Goal: Find specific page/section: Find specific page/section

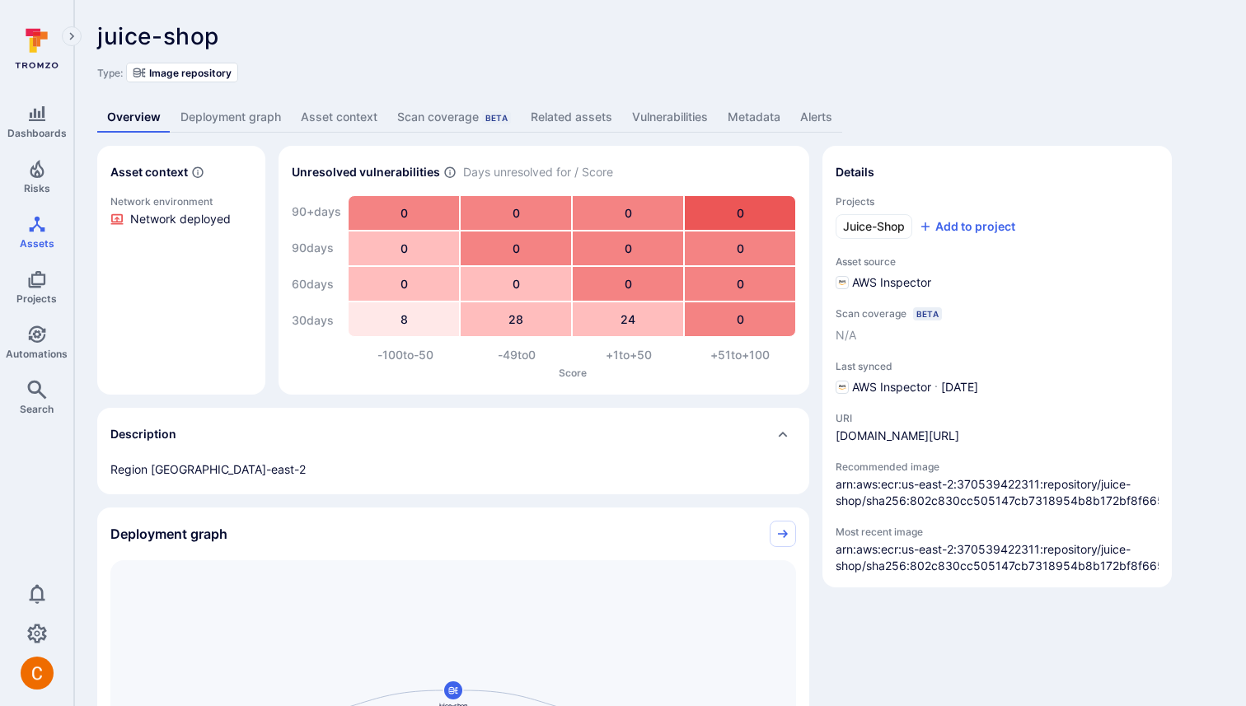
click at [230, 118] on link "Deployment graph" at bounding box center [231, 117] width 120 height 30
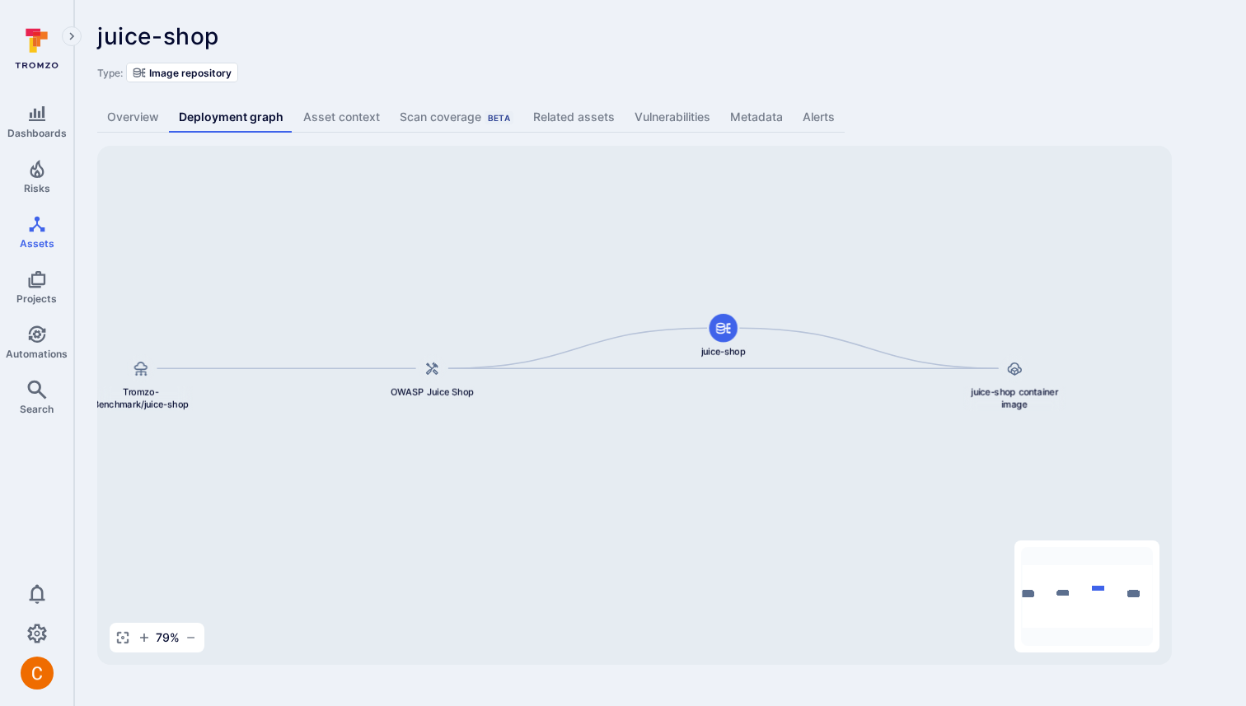
drag, startPoint x: 758, startPoint y: 307, endPoint x: 701, endPoint y: 264, distance: 71.9
click at [701, 264] on div "juice-shop container image juice-shop OWASP Juice Shop Tromzo-Benchmark/juice-s…" at bounding box center [634, 405] width 1075 height 519
click at [897, 57] on div "juice-shop ... Show more Type: Image repository" at bounding box center [660, 52] width 1126 height 59
click at [472, 437] on div "juice-shop container image juice-shop OWASP Juice Shop Tromzo-Benchmark/juice-s…" at bounding box center [634, 405] width 1075 height 519
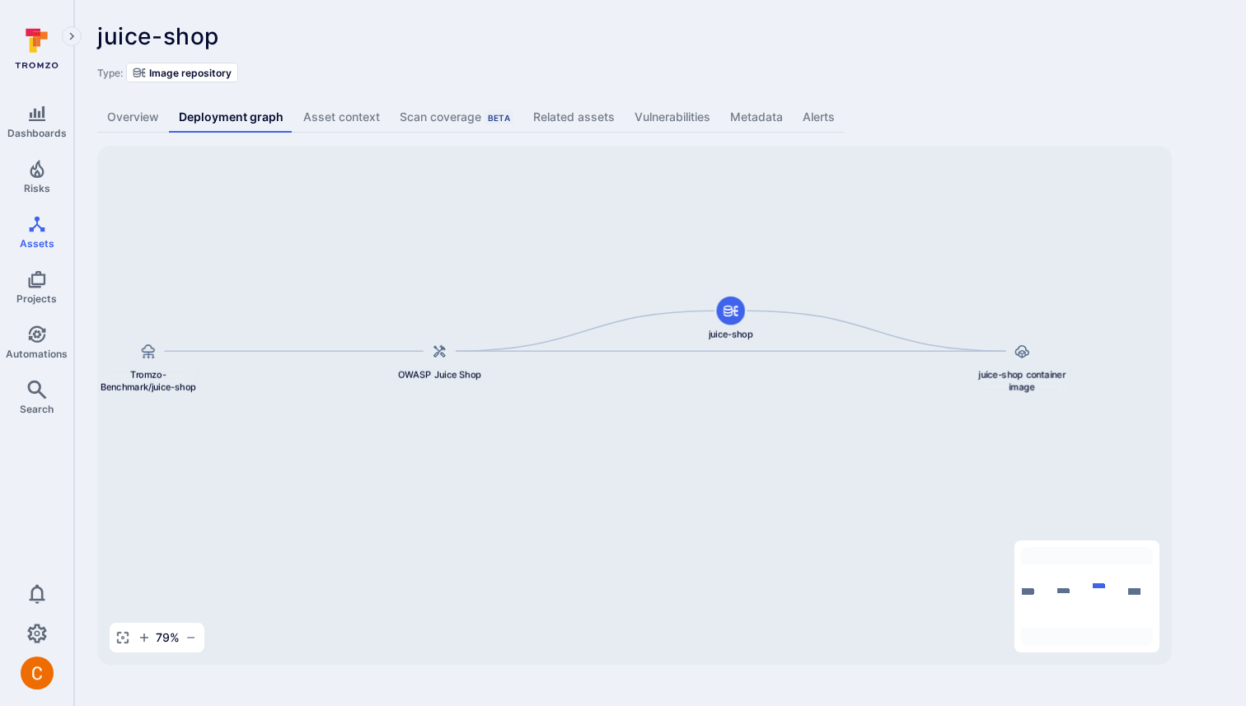
drag, startPoint x: 532, startPoint y: 224, endPoint x: 540, endPoint y: 208, distance: 18.4
click at [540, 208] on div "juice-shop container image juice-shop OWASP Juice Shop Tromzo-Benchmark/juice-s…" at bounding box center [634, 405] width 1075 height 519
click at [445, 62] on div "juice-shop ... Show more Type: Image repository" at bounding box center [660, 52] width 1126 height 59
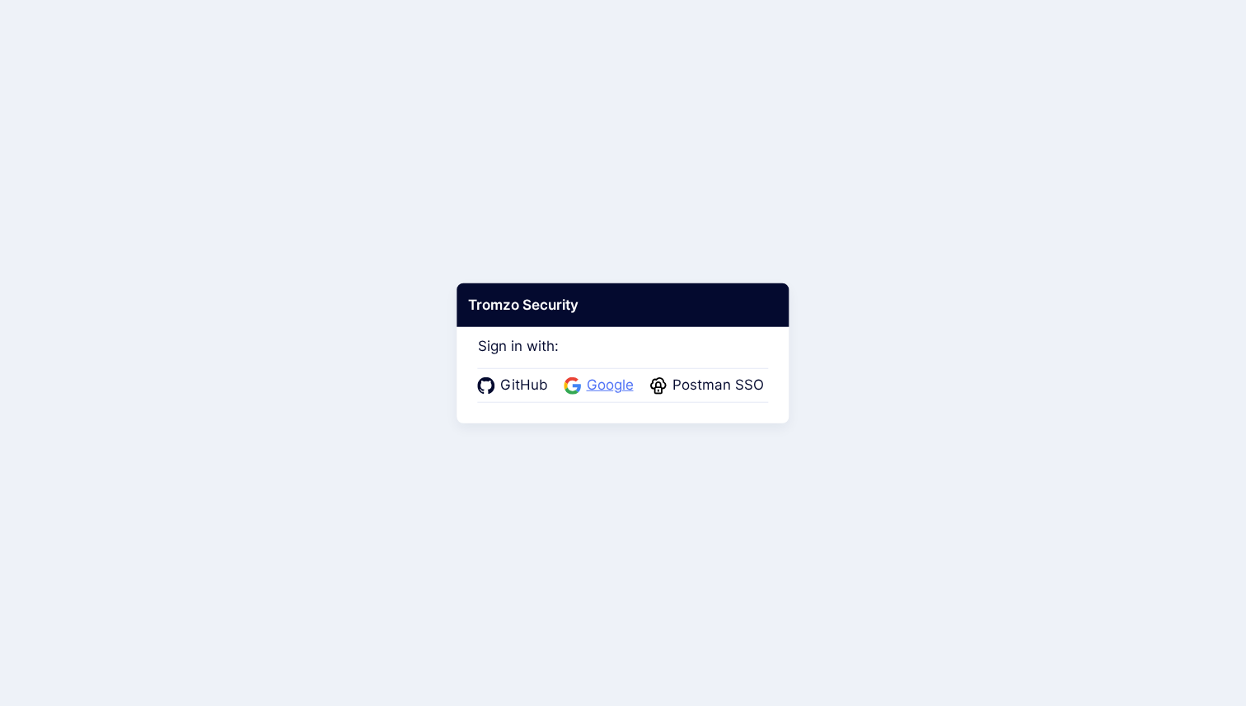
click at [603, 387] on span "Google" at bounding box center [610, 385] width 57 height 21
